Goal: Task Accomplishment & Management: Manage account settings

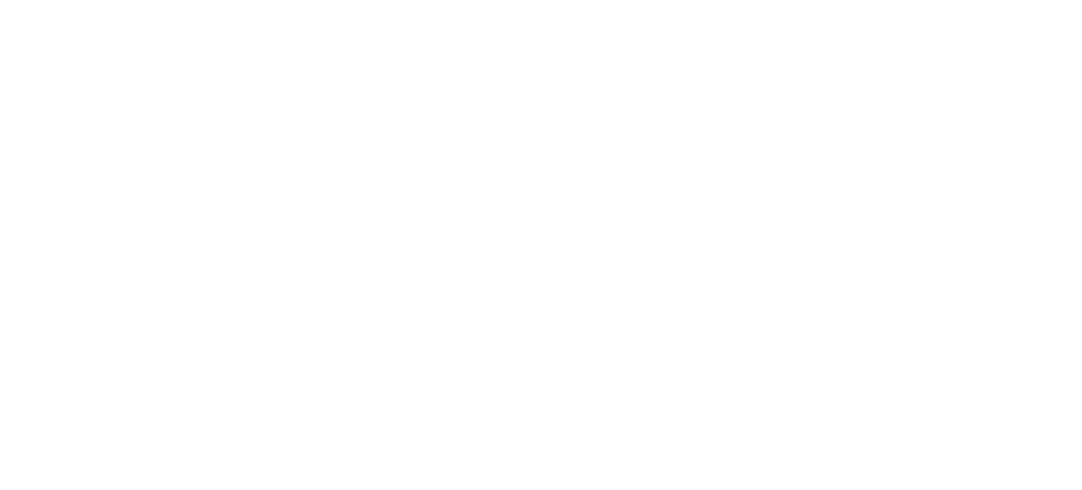
click at [794, 438] on body at bounding box center [541, 245] width 1082 height 490
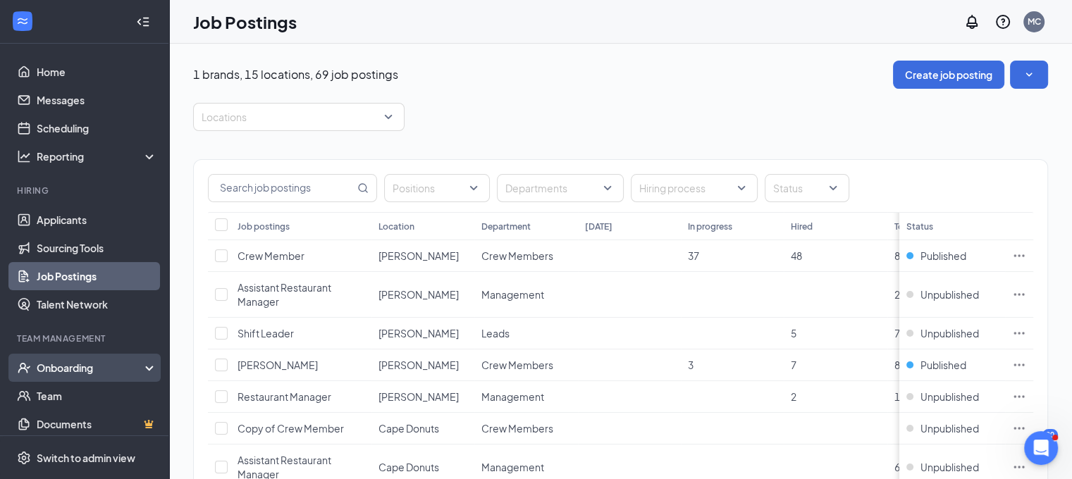
click at [81, 366] on div "Onboarding" at bounding box center [91, 368] width 109 height 14
click at [132, 368] on div "Onboarding" at bounding box center [91, 368] width 109 height 14
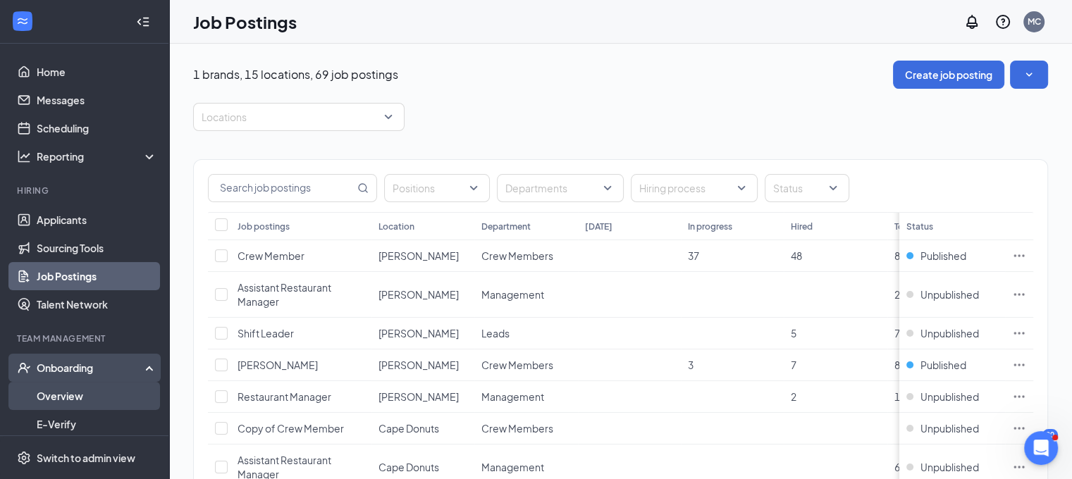
click at [79, 402] on link "Overview" at bounding box center [97, 396] width 121 height 28
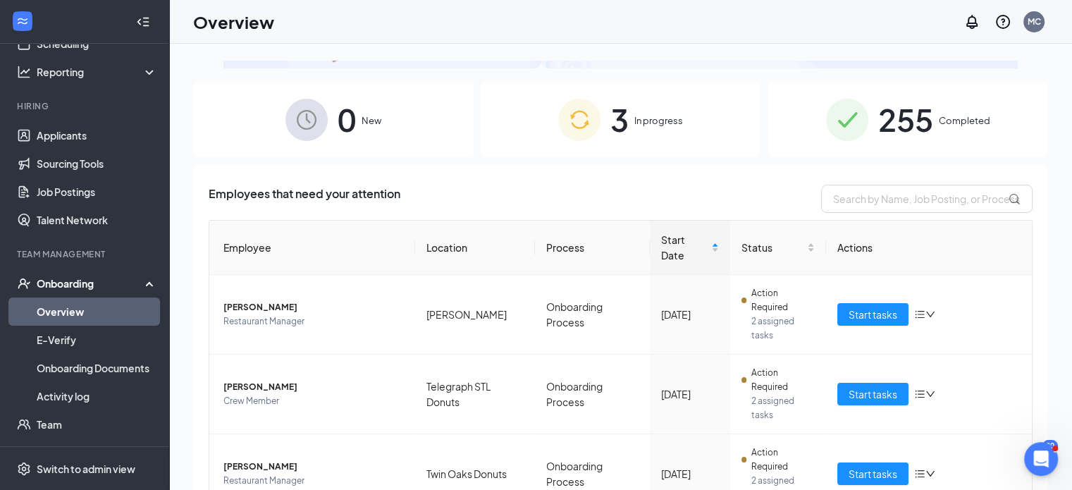
scroll to position [118, 0]
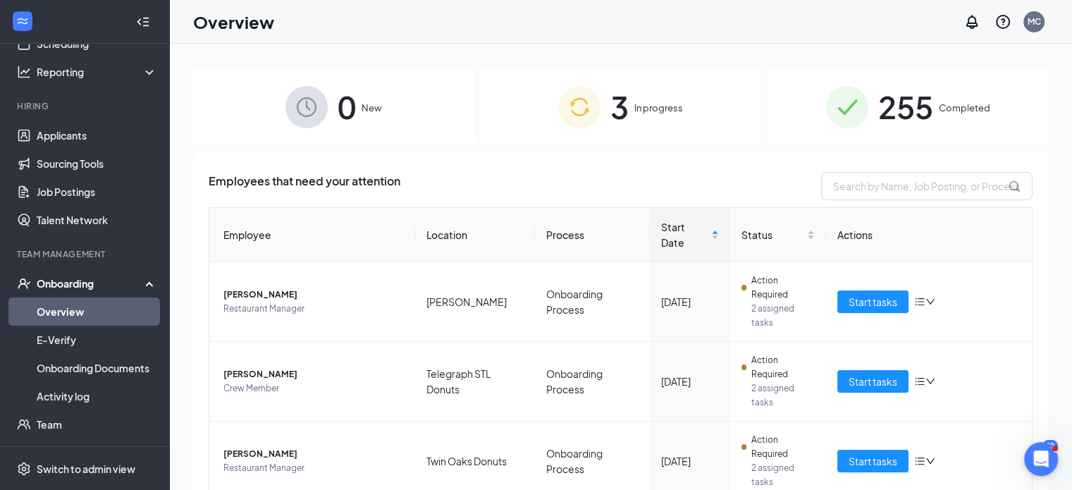
click at [685, 112] on div "3 In progress" at bounding box center [621, 107] width 280 height 74
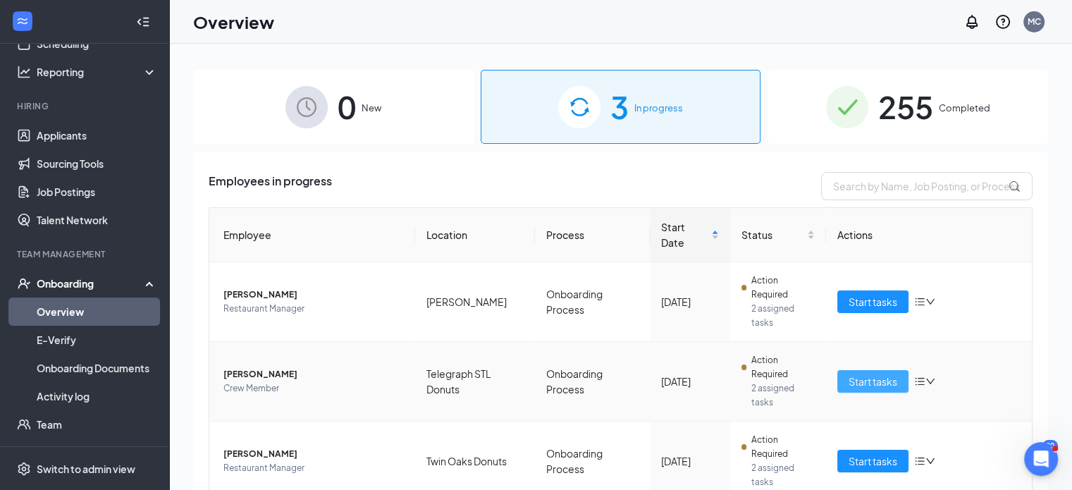
click at [877, 383] on span "Start tasks" at bounding box center [872, 381] width 49 height 16
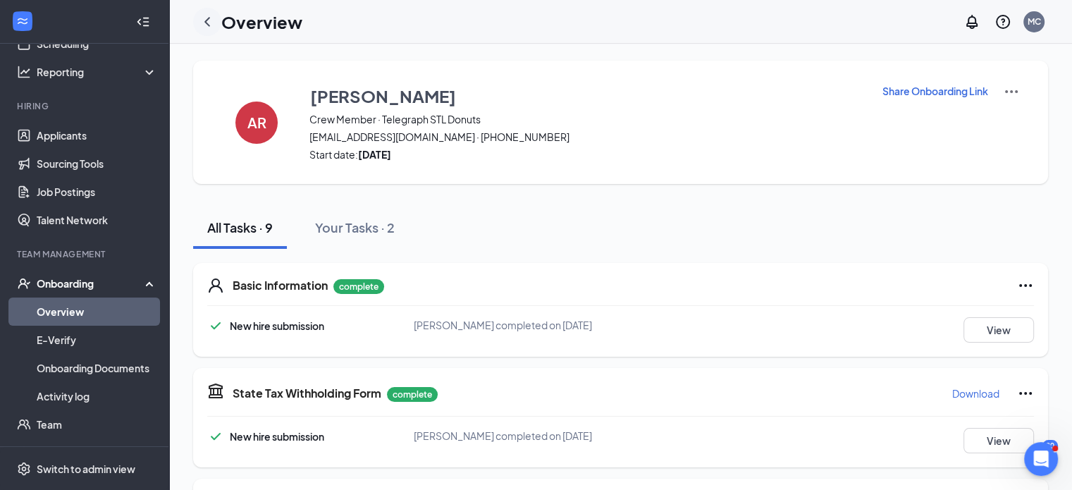
click at [204, 22] on icon "ChevronLeft" at bounding box center [207, 21] width 6 height 9
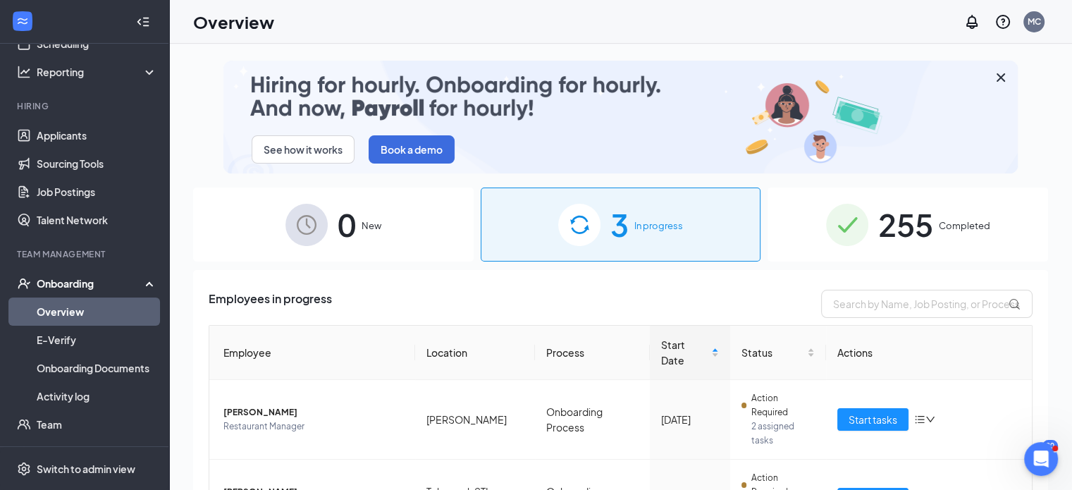
click at [951, 217] on div "255 Completed" at bounding box center [907, 224] width 280 height 74
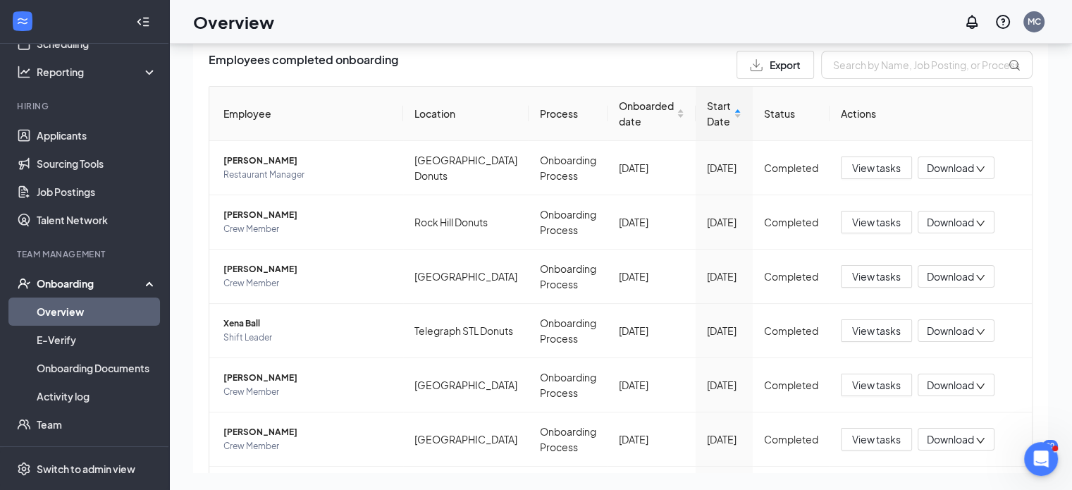
scroll to position [495, 0]
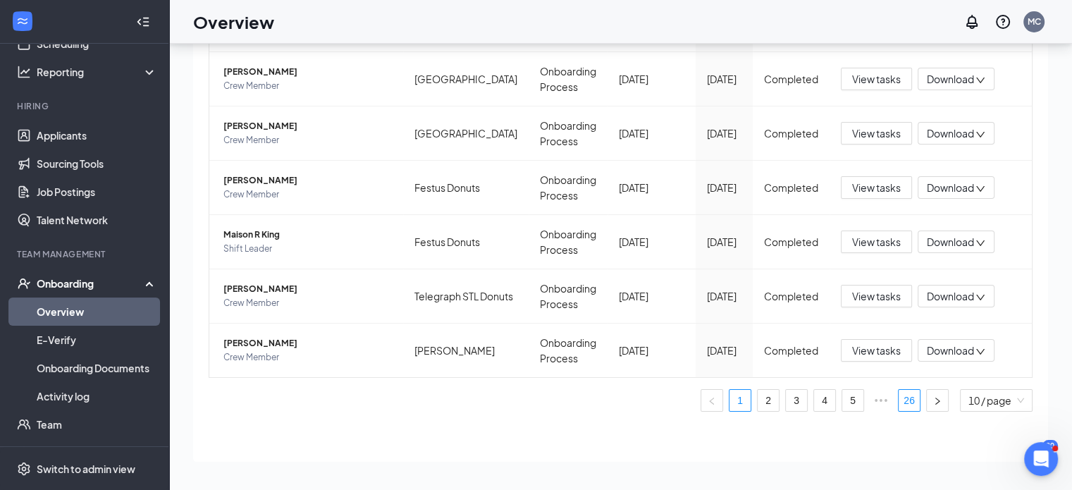
click at [898, 399] on link "26" at bounding box center [908, 400] width 21 height 21
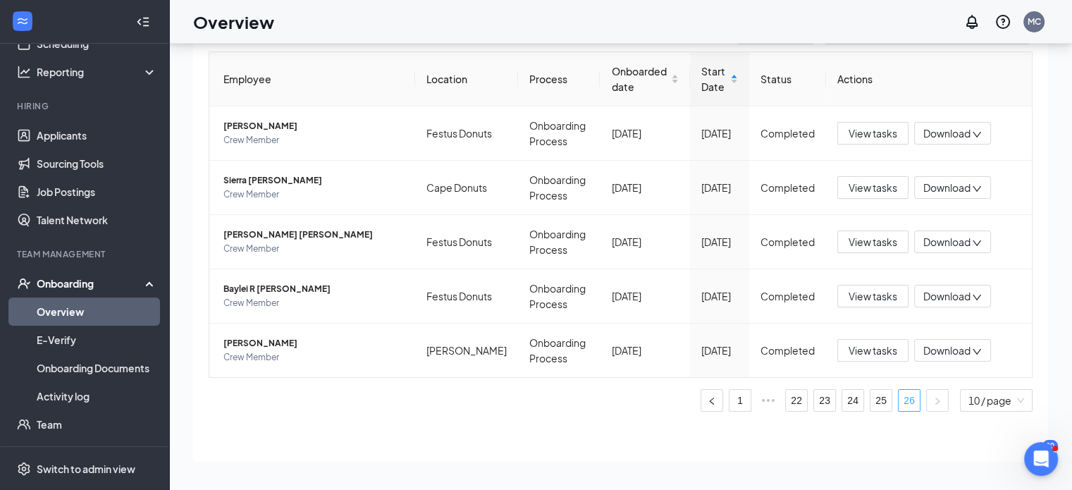
scroll to position [209, 0]
click at [940, 294] on span "Download" at bounding box center [946, 297] width 47 height 15
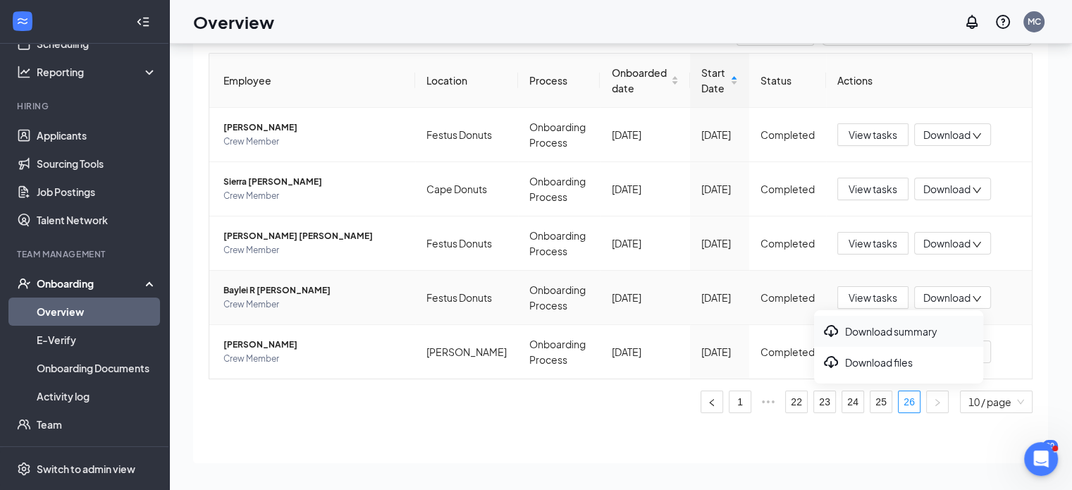
click at [892, 331] on div "Download summary" at bounding box center [898, 331] width 152 height 17
click at [1057, 160] on div "See how it works Book a demo 0 New 3 In progress 255 Completed Employees comple…" at bounding box center [620, 234] width 903 height 509
click at [964, 292] on div "Download" at bounding box center [952, 297] width 77 height 23
click at [875, 355] on div "Download files" at bounding box center [898, 362] width 152 height 17
click at [934, 293] on span "Download" at bounding box center [946, 297] width 47 height 15
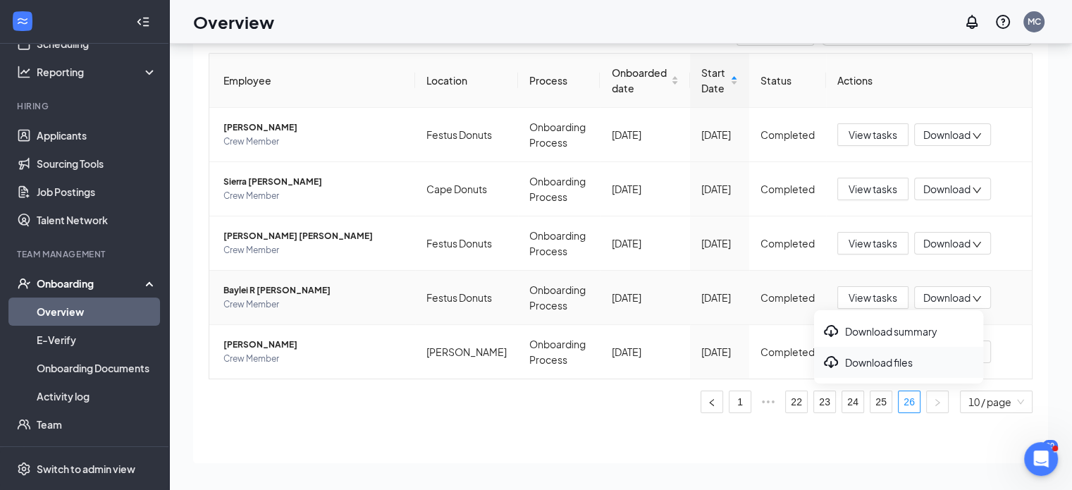
click at [863, 361] on div "Download files" at bounding box center [898, 362] width 152 height 17
